Goal: Transaction & Acquisition: Book appointment/travel/reservation

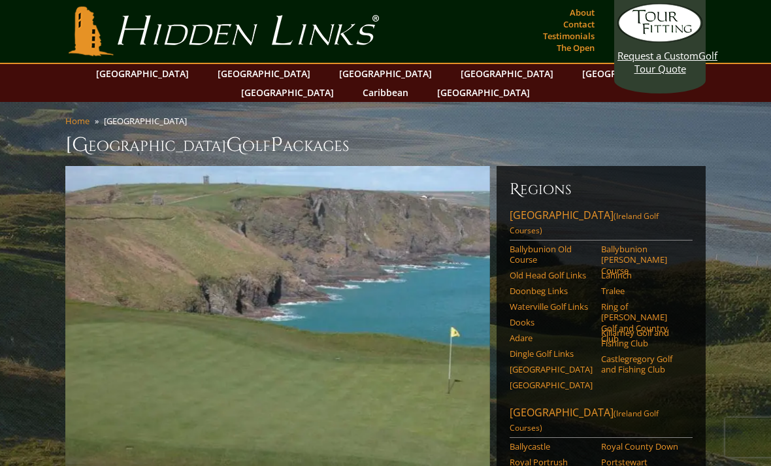
click at [245, 77] on link "[GEOGRAPHIC_DATA]" at bounding box center [264, 73] width 106 height 19
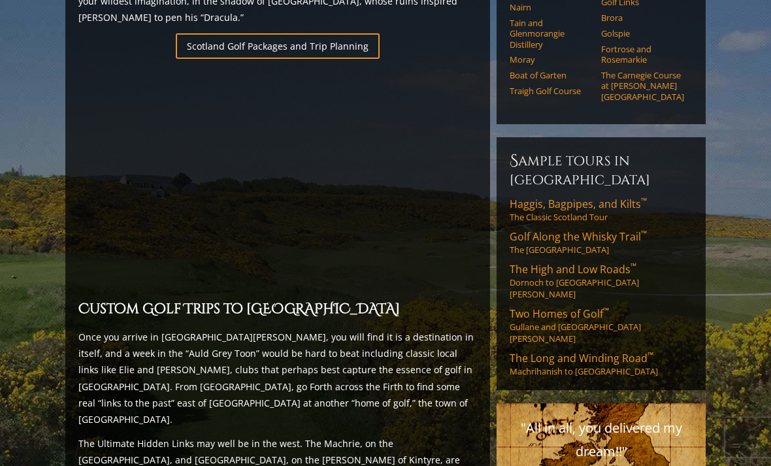
scroll to position [951, 0]
click at [597, 198] on link "Haggis, Bagpipes, and Kilts ™ The Classic Scotland Tour" at bounding box center [601, 211] width 183 height 26
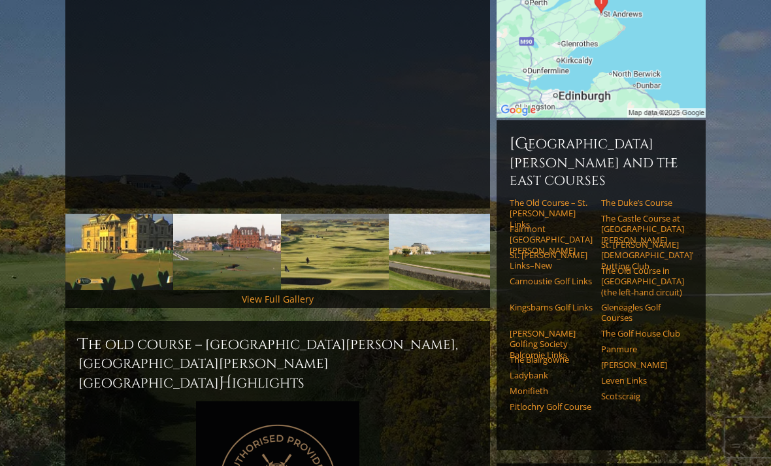
click at [300, 293] on link "View Full Gallery" at bounding box center [278, 299] width 72 height 12
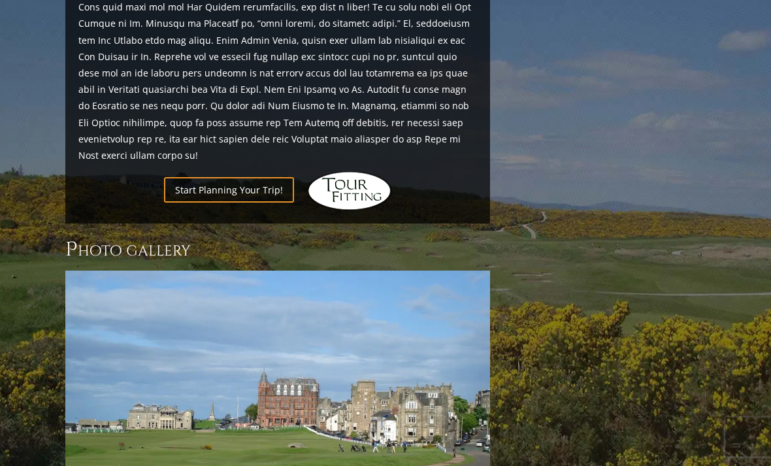
scroll to position [1600, 0]
